Goal: Task Accomplishment & Management: Complete application form

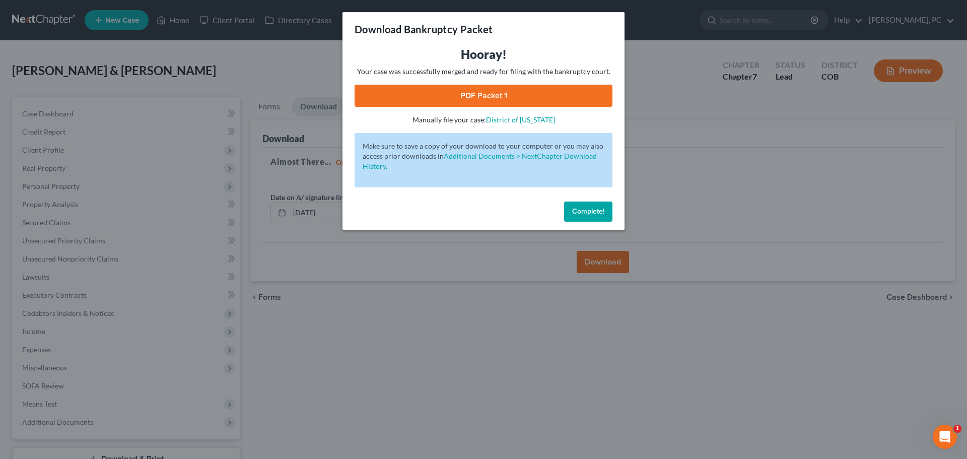
click at [579, 211] on span "Complete!" at bounding box center [588, 211] width 32 height 9
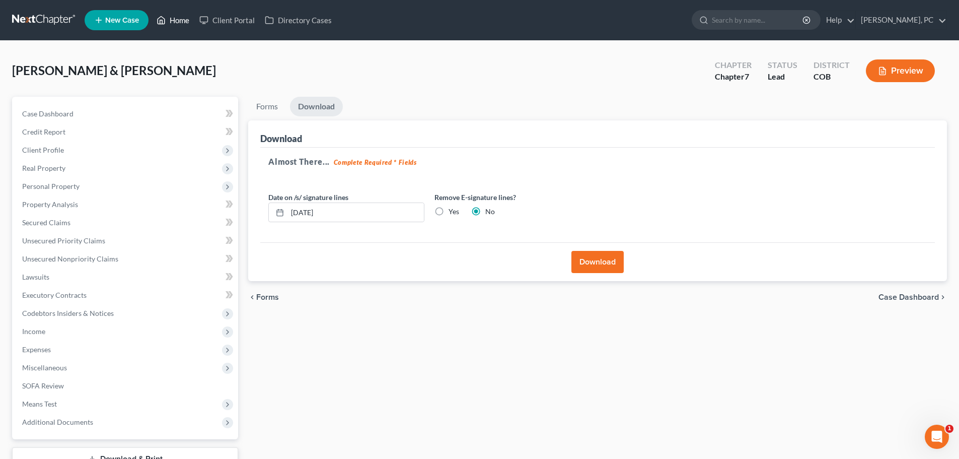
click at [176, 18] on link "Home" at bounding box center [173, 20] width 43 height 18
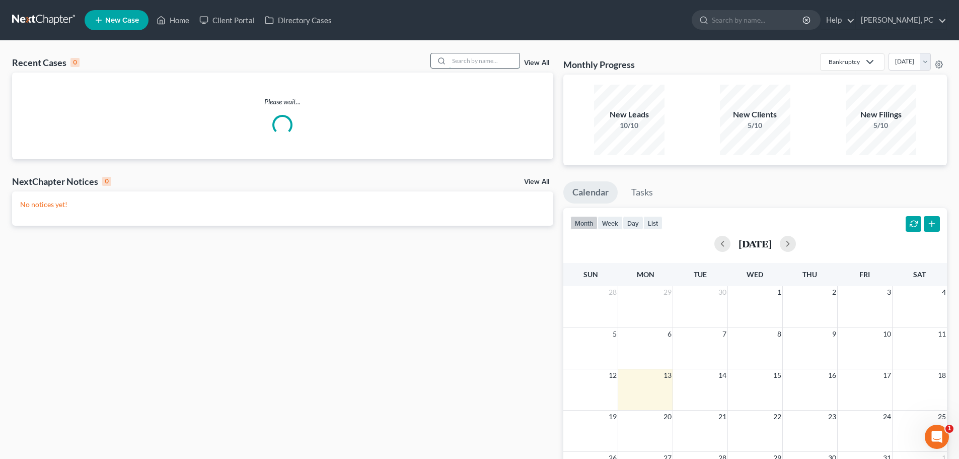
click at [460, 60] on input "search" at bounding box center [484, 60] width 70 height 15
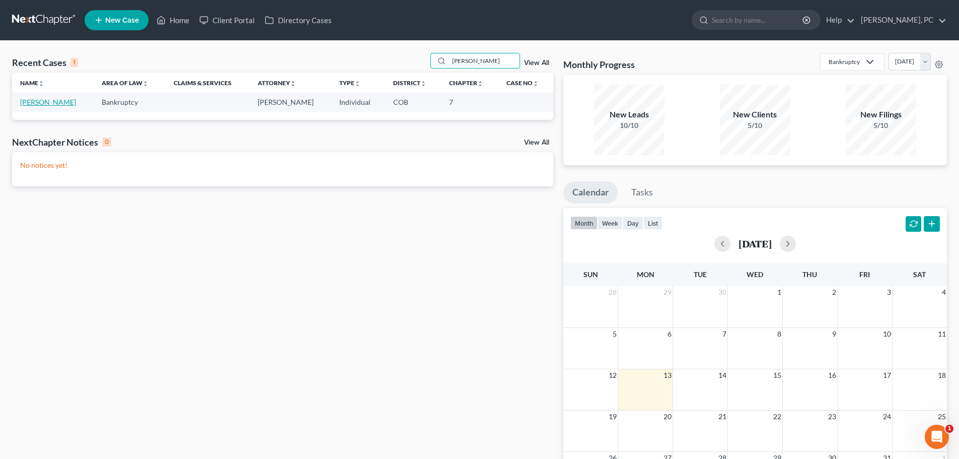
type input "[PERSON_NAME]"
click at [46, 100] on link "[PERSON_NAME]" at bounding box center [48, 102] width 56 height 9
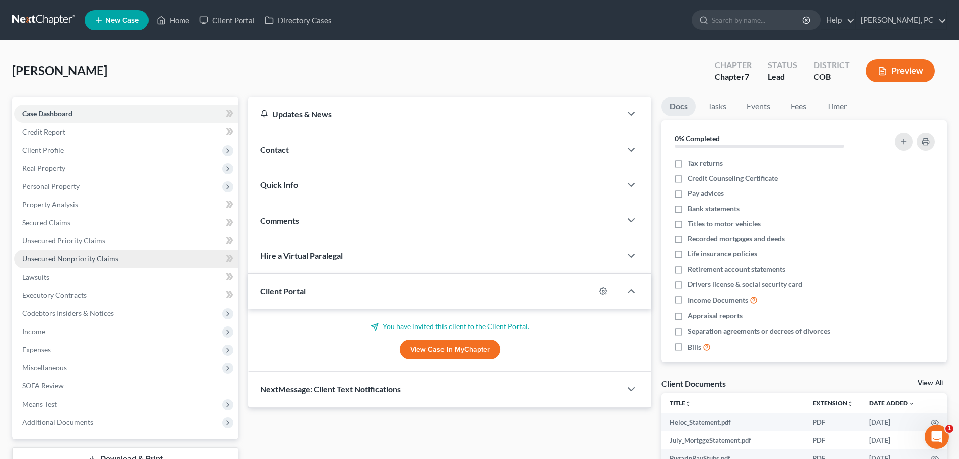
click at [62, 256] on span "Unsecured Nonpriority Claims" at bounding box center [70, 258] width 96 height 9
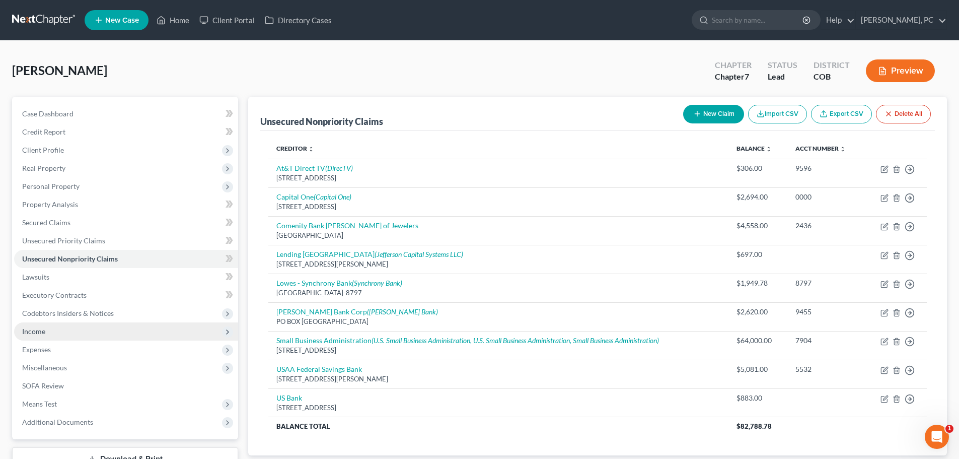
drag, startPoint x: 40, startPoint y: 328, endPoint x: 63, endPoint y: 336, distance: 25.0
click at [40, 328] on span "Income" at bounding box center [33, 331] width 23 height 9
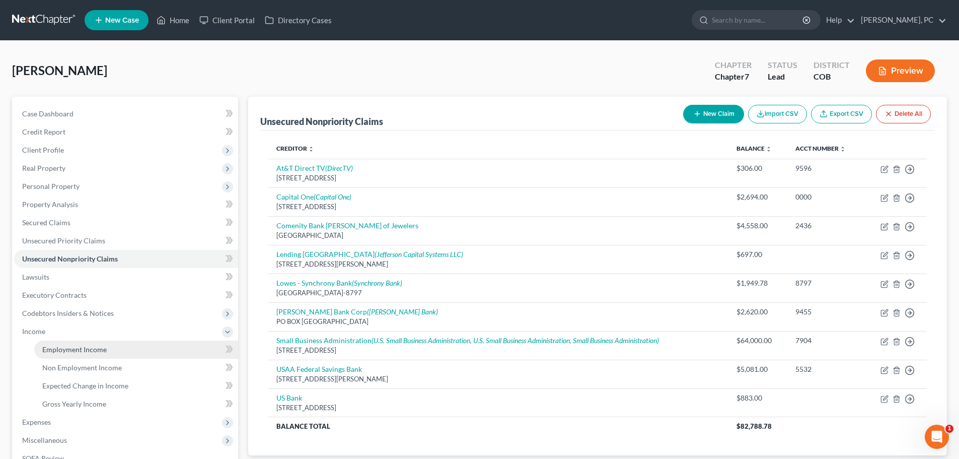
click at [78, 349] on span "Employment Income" at bounding box center [74, 349] width 64 height 9
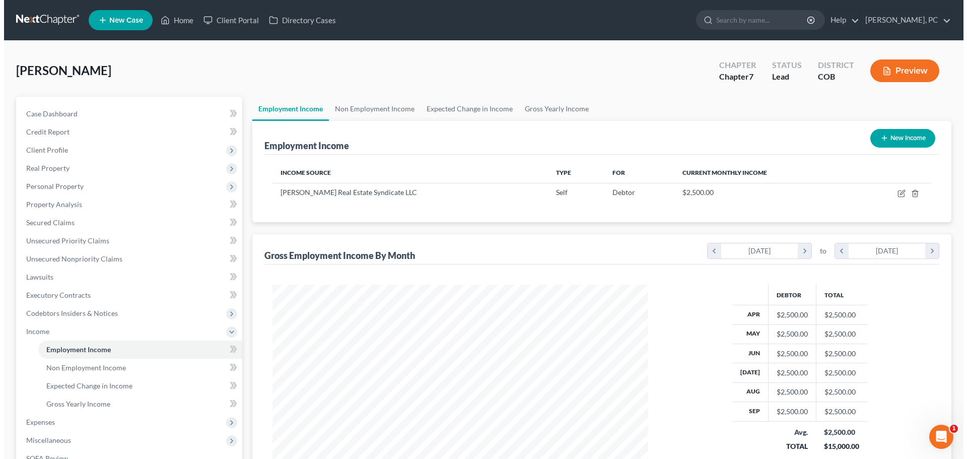
scroll to position [188, 396]
click at [114, 19] on span "New Case" at bounding box center [122, 21] width 34 height 8
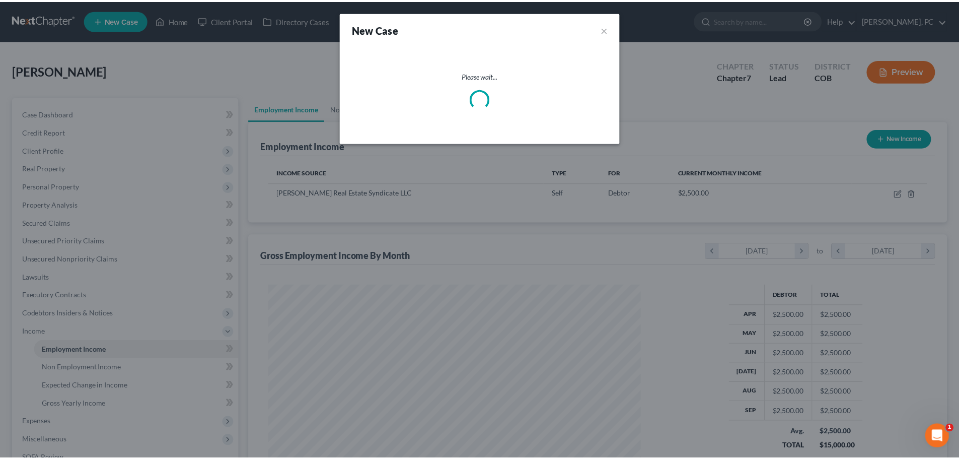
scroll to position [189, 399]
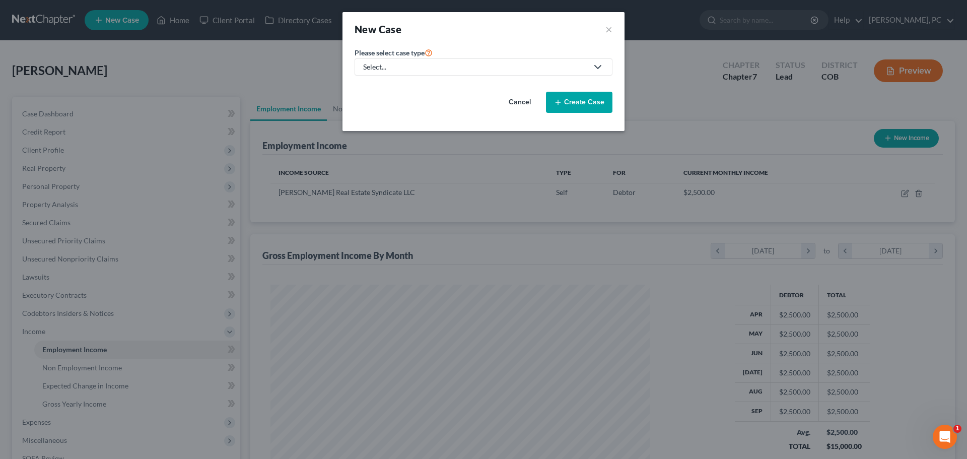
click at [432, 64] on div "Select..." at bounding box center [475, 67] width 225 height 10
click at [389, 83] on div "Bankruptcy" at bounding box center [382, 87] width 36 height 10
select select "11"
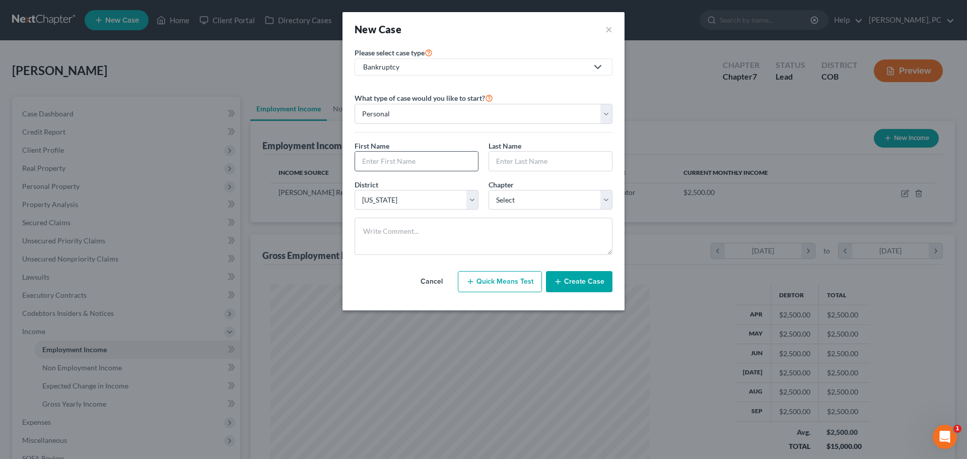
click at [390, 153] on input "text" at bounding box center [416, 161] width 123 height 19
type input "Lane"
type input "[PERSON_NAME]"
click at [535, 192] on select "Select 7 11 12 13" at bounding box center [550, 200] width 124 height 20
select select "0"
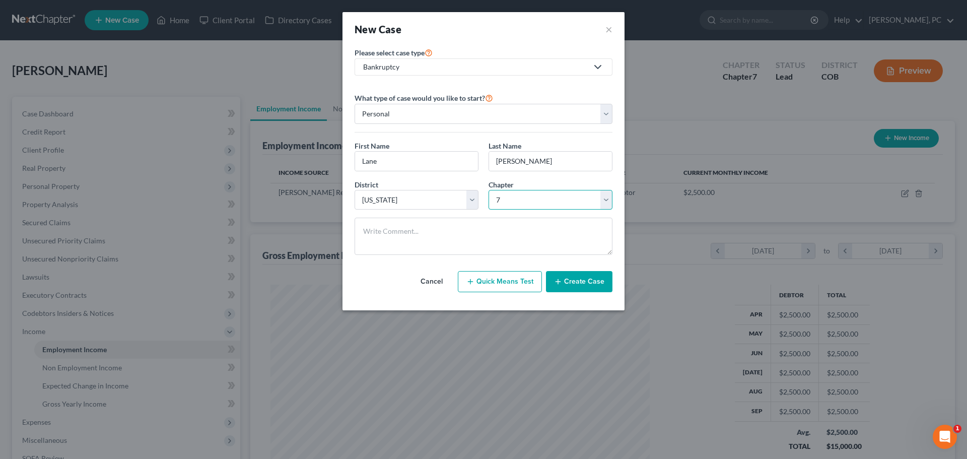
click at [488, 190] on select "Select 7 11 12 13" at bounding box center [550, 200] width 124 height 20
click at [567, 278] on button "Create Case" at bounding box center [579, 281] width 66 height 21
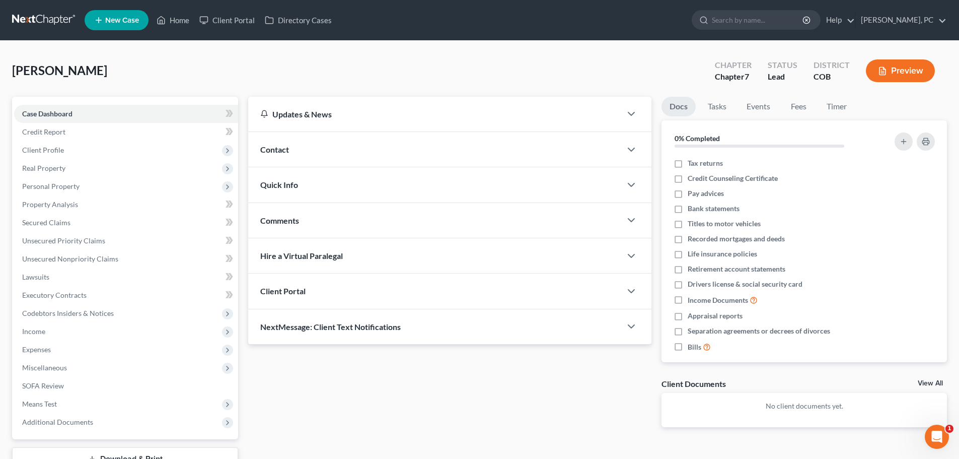
click at [300, 286] on span "Client Portal" at bounding box center [282, 291] width 45 height 10
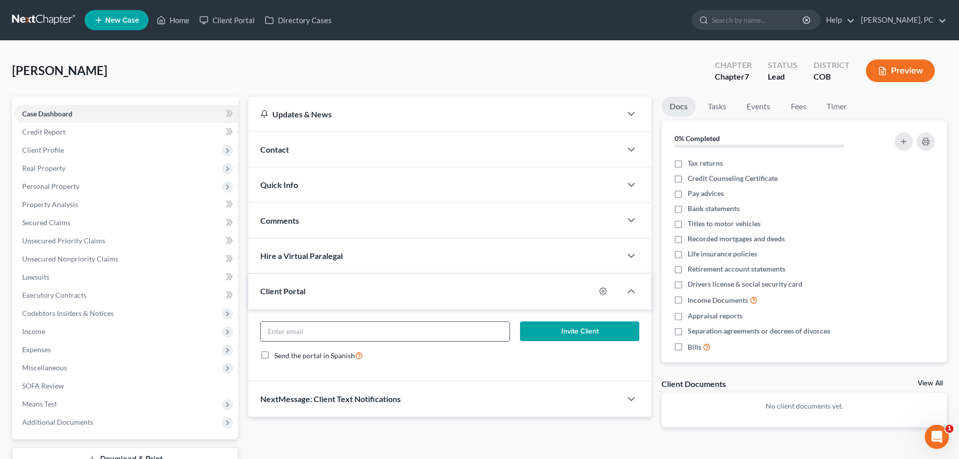
click at [353, 333] on input "email" at bounding box center [385, 331] width 248 height 19
type input "[EMAIL_ADDRESS][DOMAIN_NAME]"
click at [547, 322] on button "Invite Client" at bounding box center [580, 331] width 120 height 20
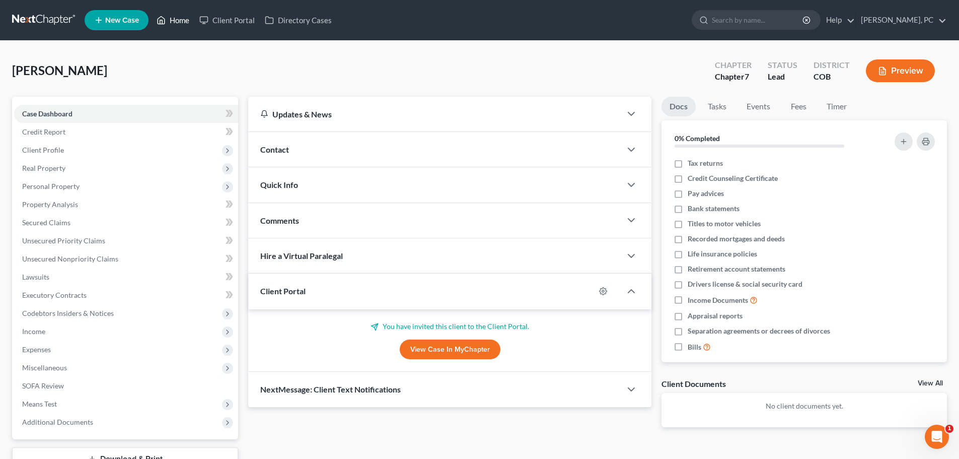
click at [181, 23] on link "Home" at bounding box center [173, 20] width 43 height 18
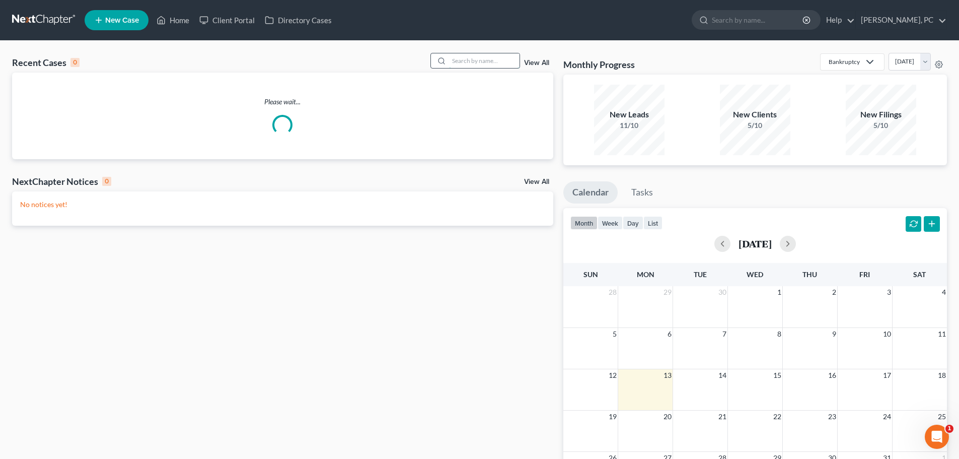
click at [478, 65] on input "search" at bounding box center [484, 60] width 70 height 15
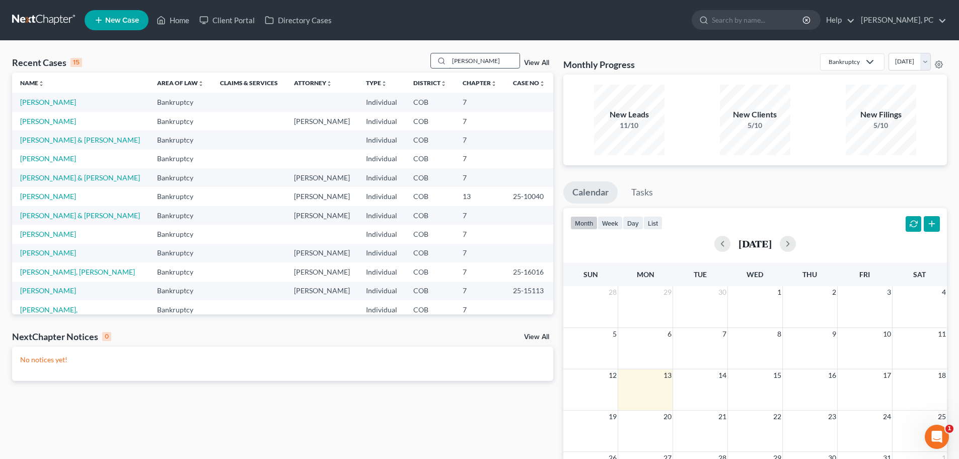
type input "[PERSON_NAME]"
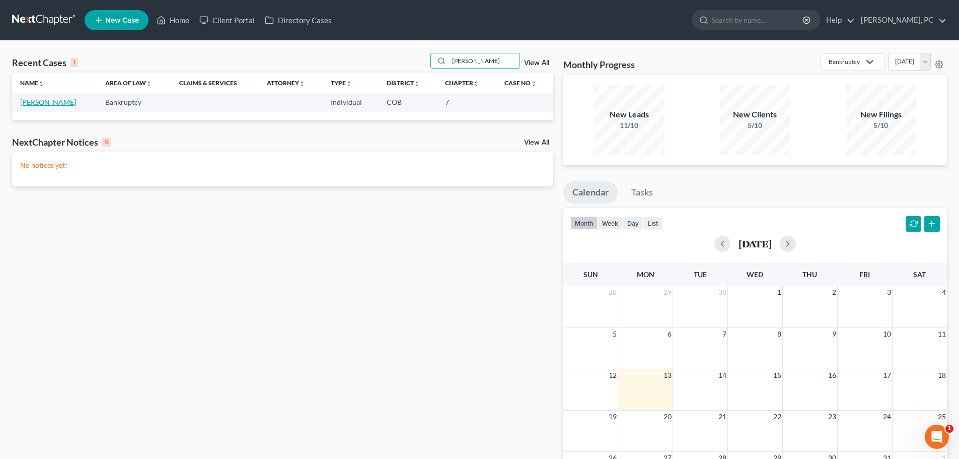
click at [47, 104] on link "[PERSON_NAME]" at bounding box center [48, 102] width 56 height 9
